Goal: Transaction & Acquisition: Download file/media

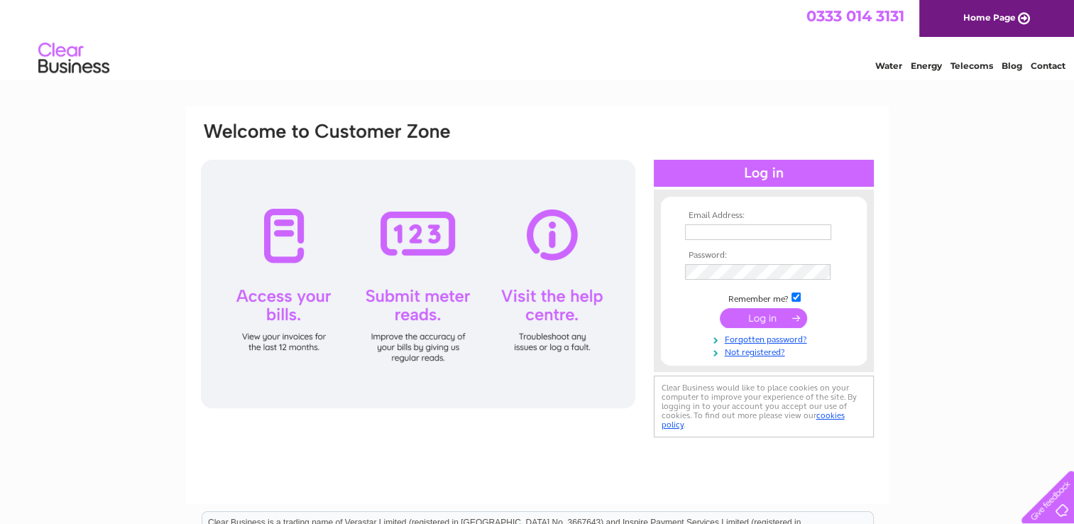
type input "[EMAIL_ADDRESS][DOMAIN_NAME]"
click at [775, 316] on input "submit" at bounding box center [763, 318] width 87 height 20
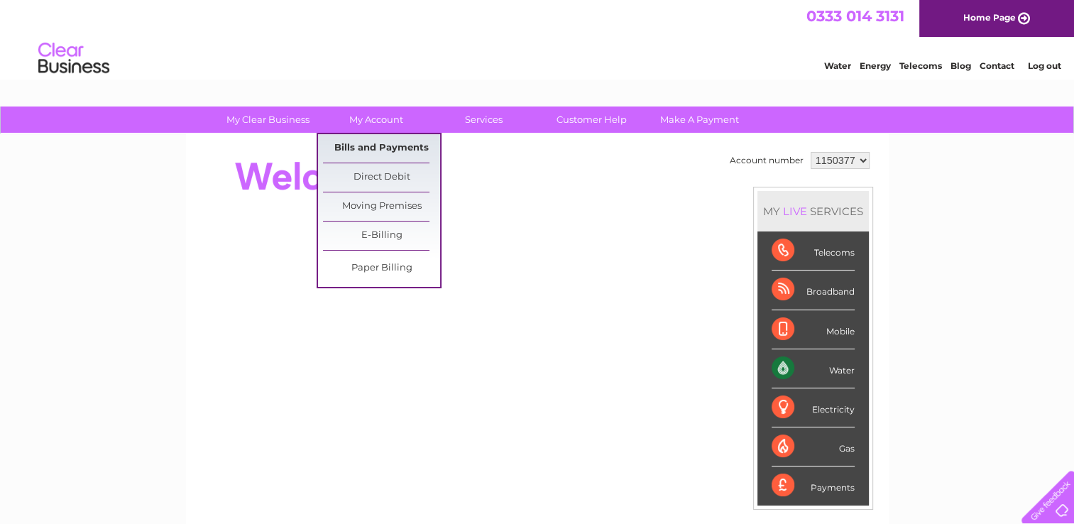
click at [375, 143] on link "Bills and Payments" at bounding box center [381, 148] width 117 height 28
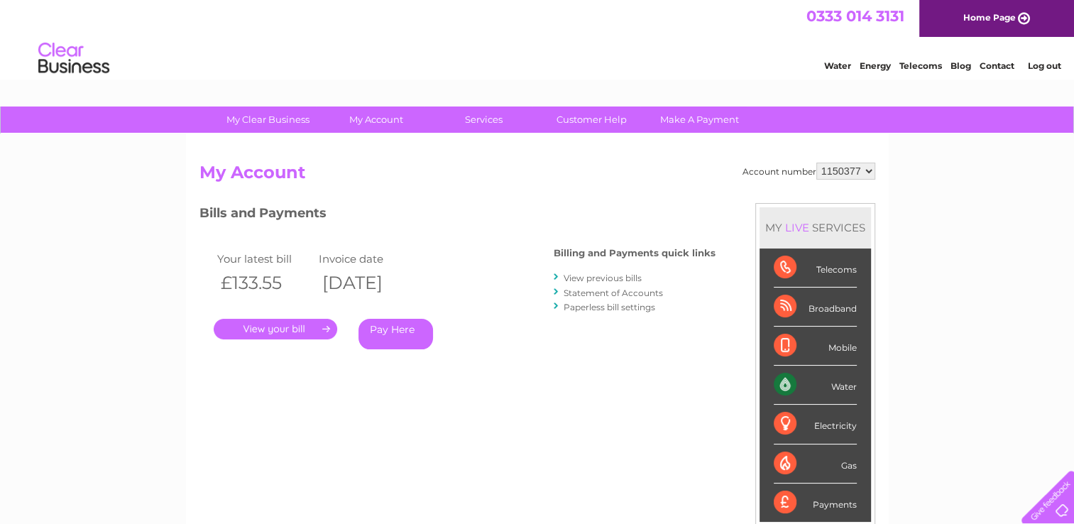
click at [280, 330] on link "." at bounding box center [276, 329] width 124 height 21
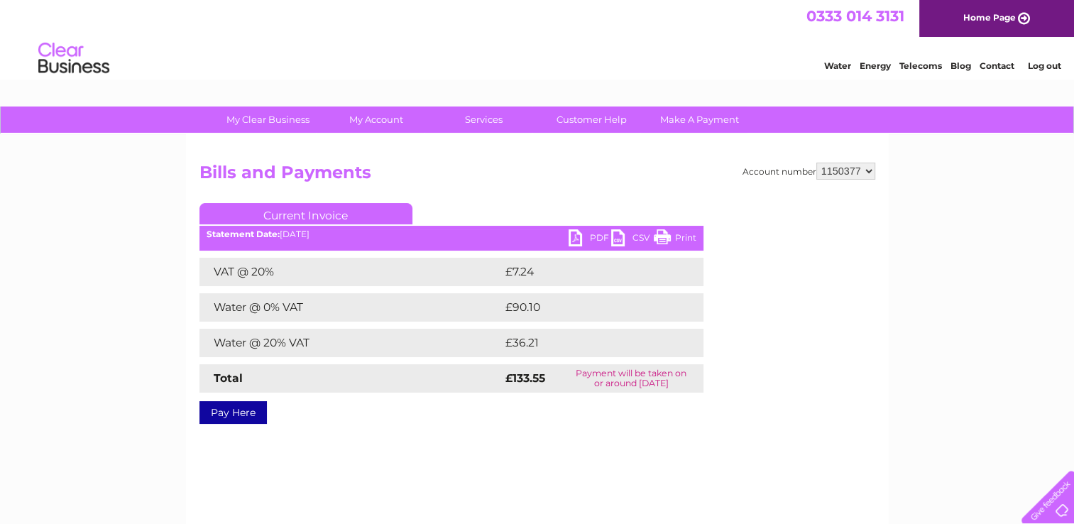
click at [578, 234] on link "PDF" at bounding box center [590, 239] width 43 height 21
